Goal: Task Accomplishment & Management: Manage account settings

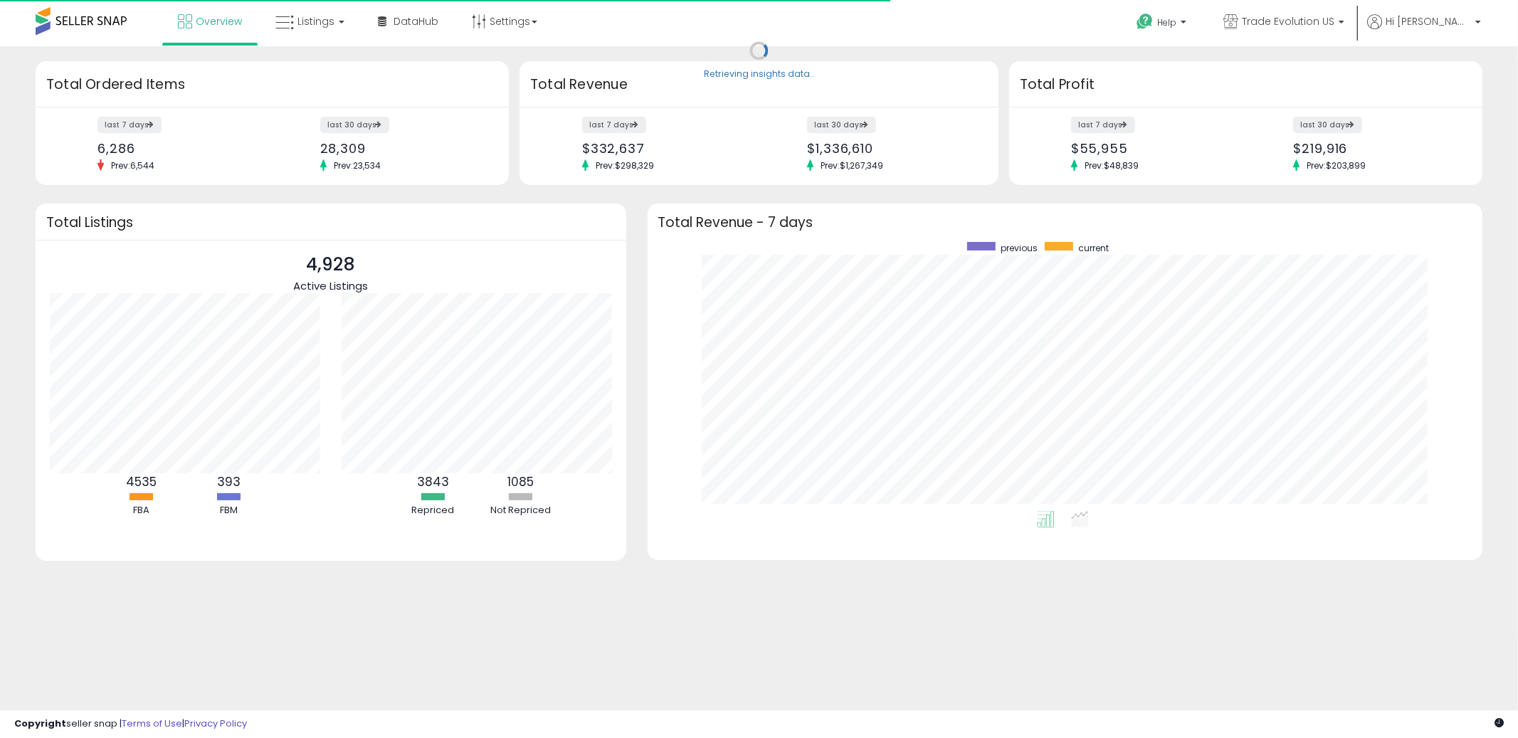
scroll to position [268, 807]
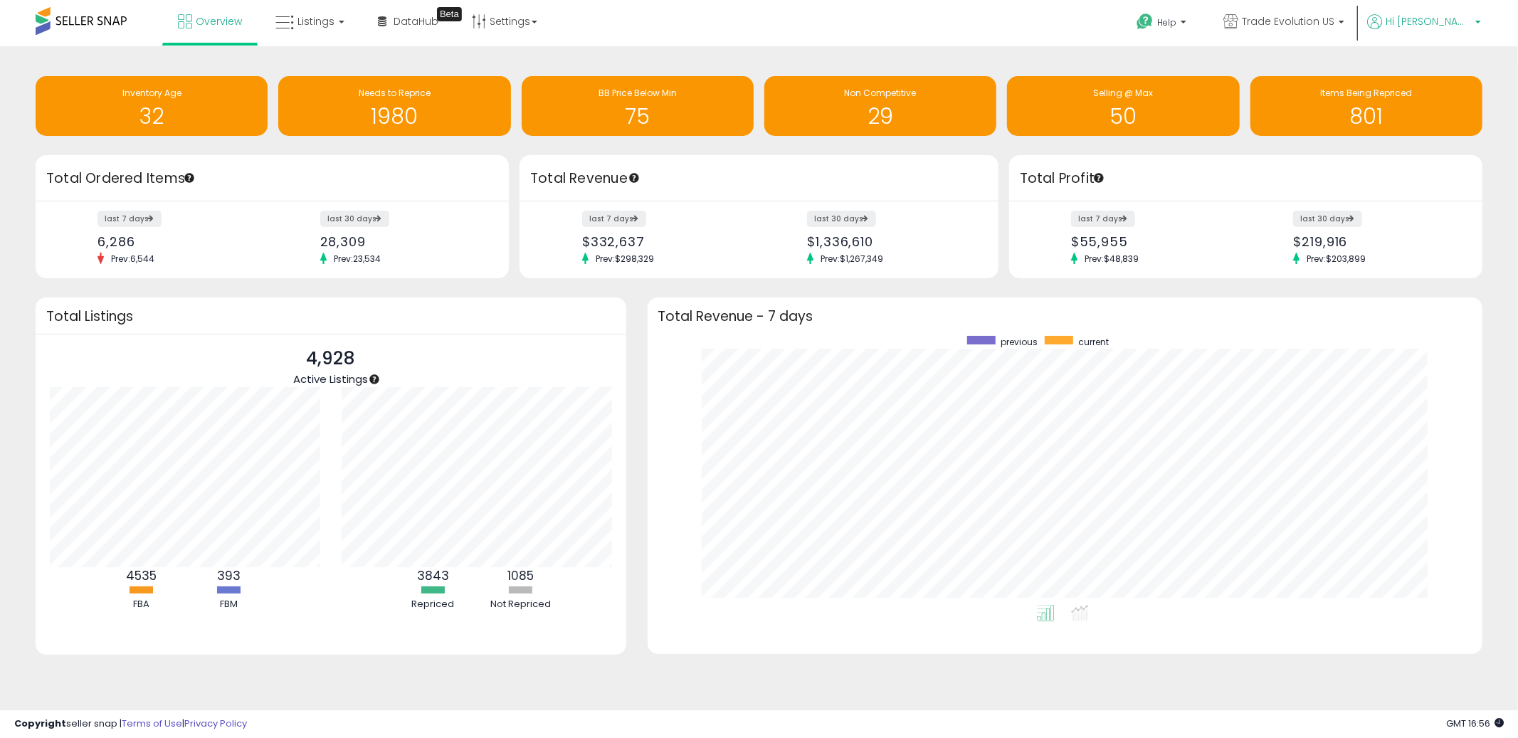
click at [1464, 23] on span "Hi [PERSON_NAME]" at bounding box center [1428, 21] width 85 height 14
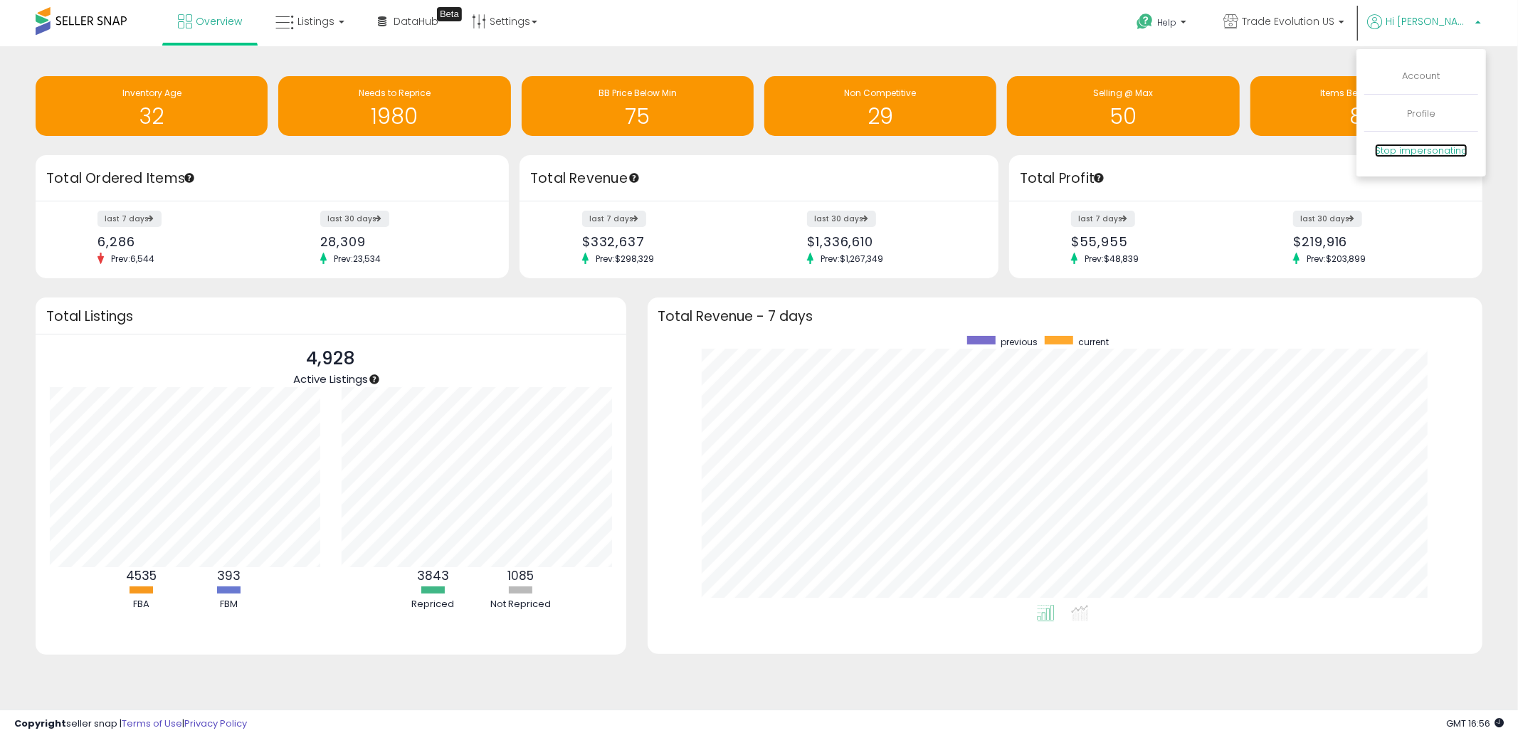
click at [1402, 145] on link "Stop impersonating" at bounding box center [1421, 151] width 93 height 14
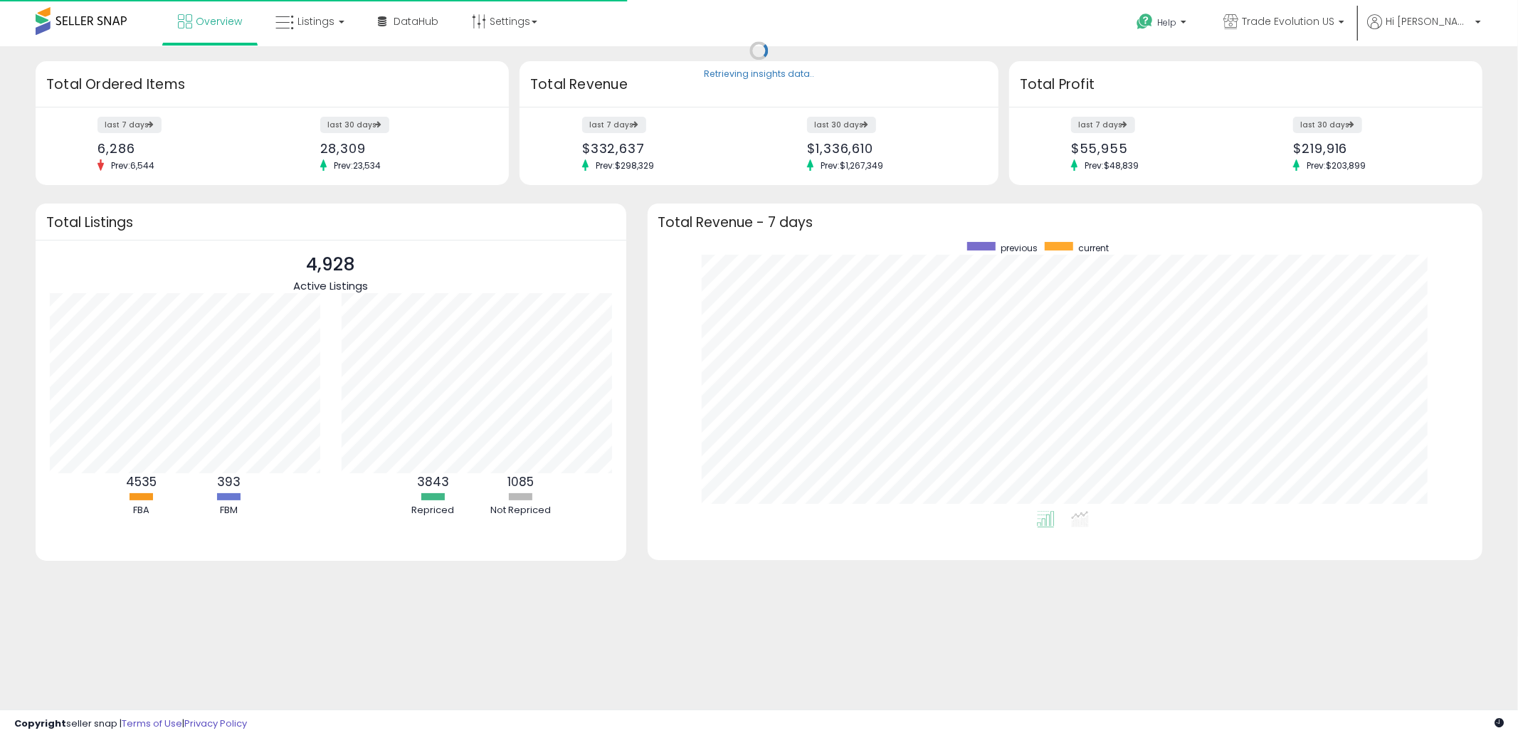
scroll to position [268, 807]
click at [1439, 26] on span "Hi [PERSON_NAME]" at bounding box center [1428, 21] width 85 height 14
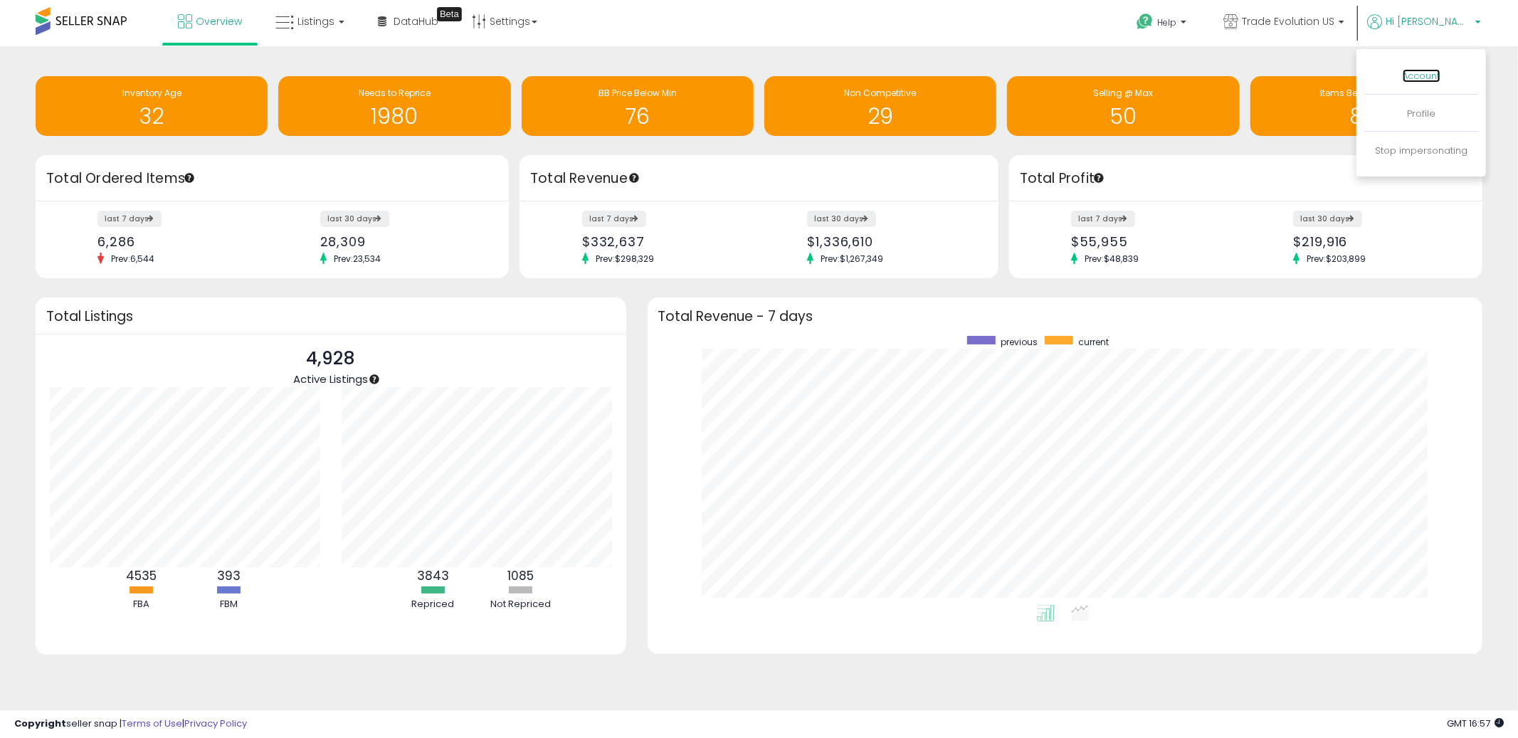
click at [1425, 74] on link "Account" at bounding box center [1422, 76] width 38 height 14
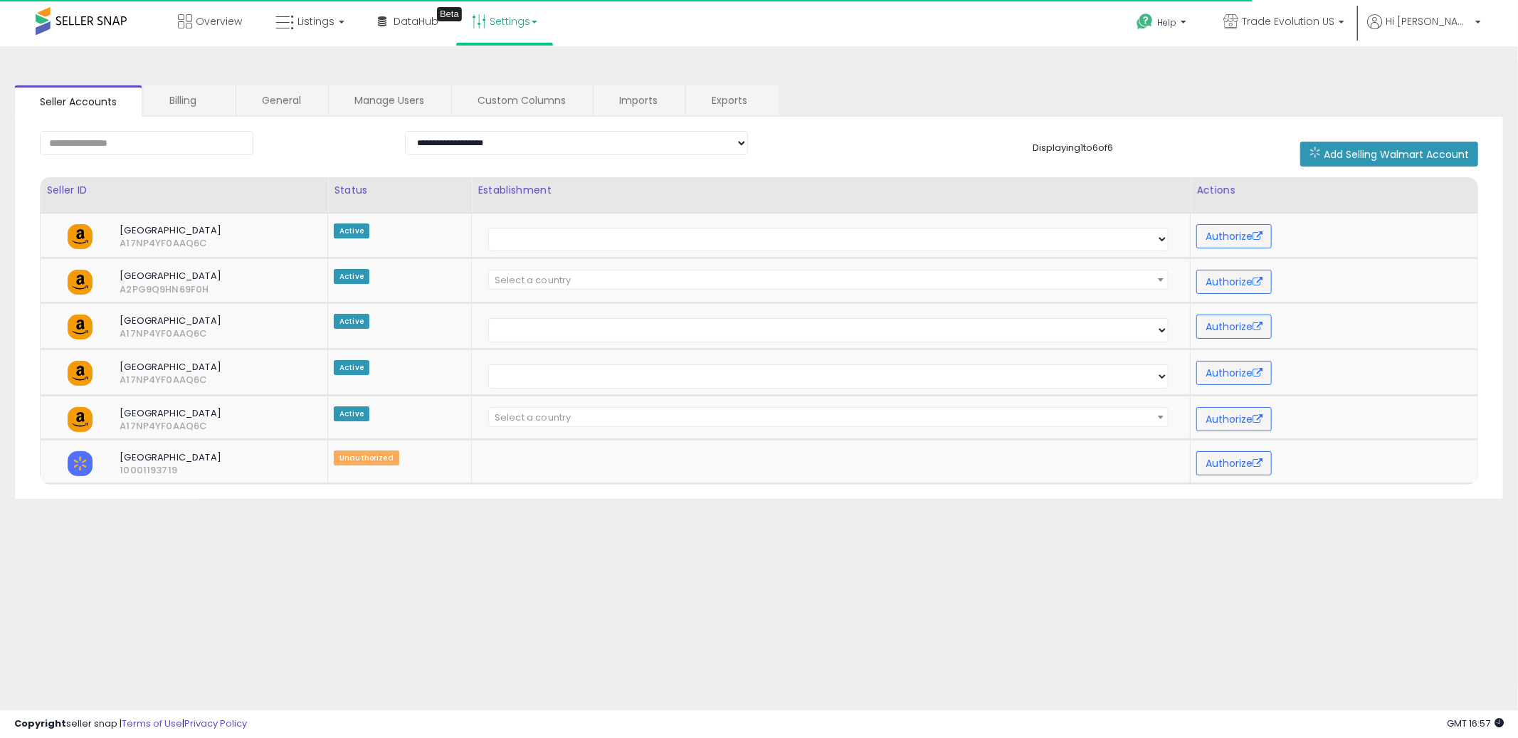
click at [485, 12] on link "Settings" at bounding box center [504, 21] width 87 height 43
click at [496, 70] on link "Store settings" at bounding box center [507, 72] width 64 height 14
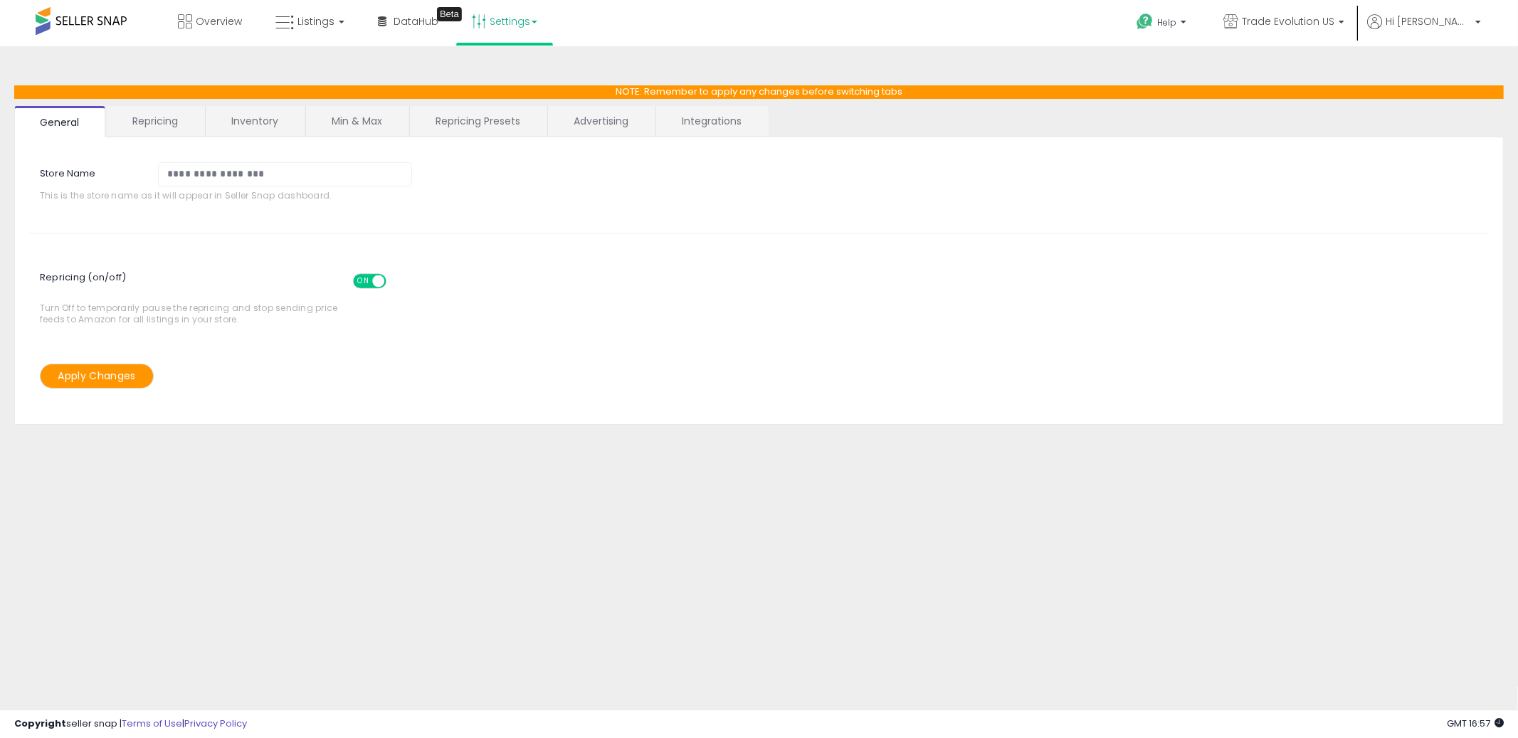
click at [738, 137] on div "**********" at bounding box center [759, 281] width 1490 height 288
click at [702, 122] on link "Integrations" at bounding box center [711, 121] width 111 height 30
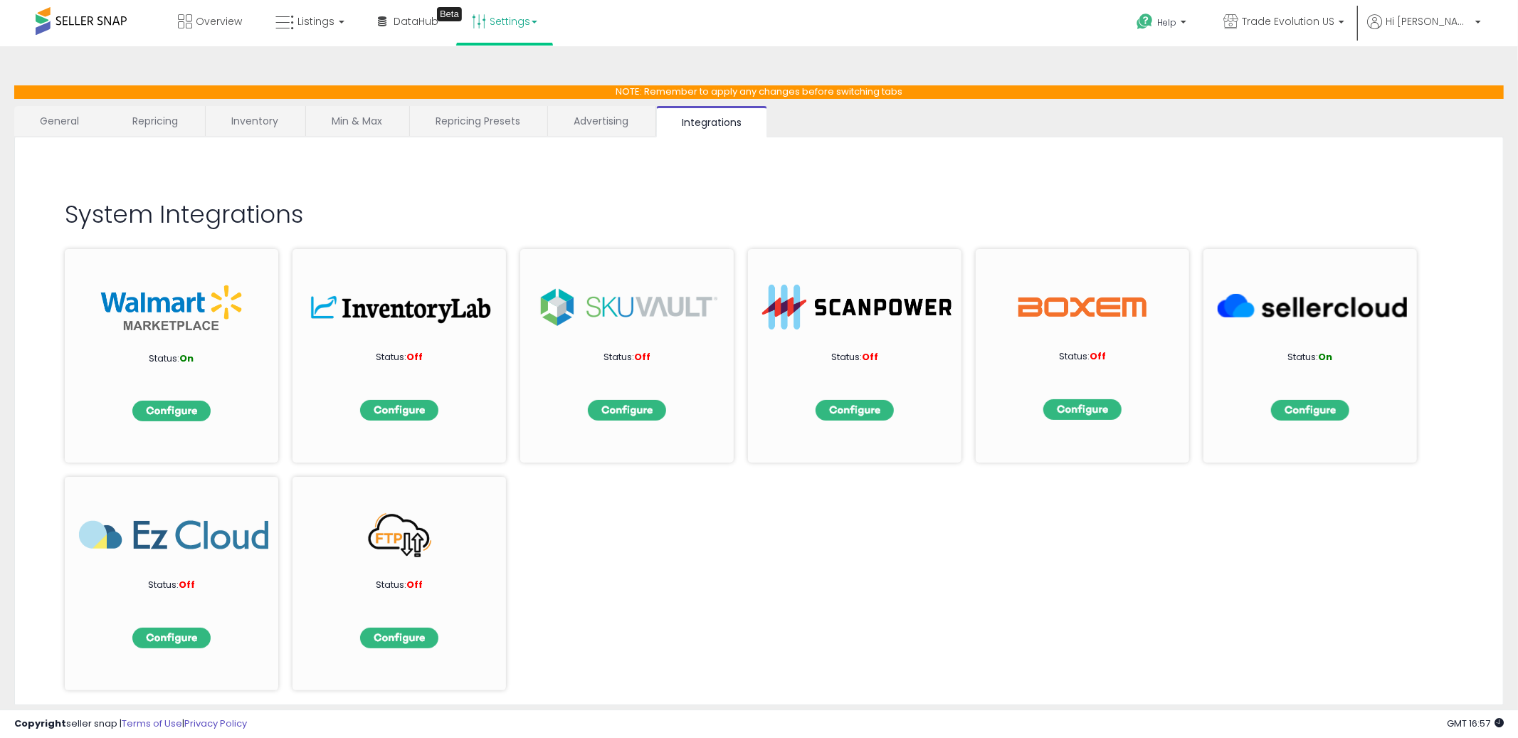
scroll to position [37, 0]
